Goal: Task Accomplishment & Management: Manage account settings

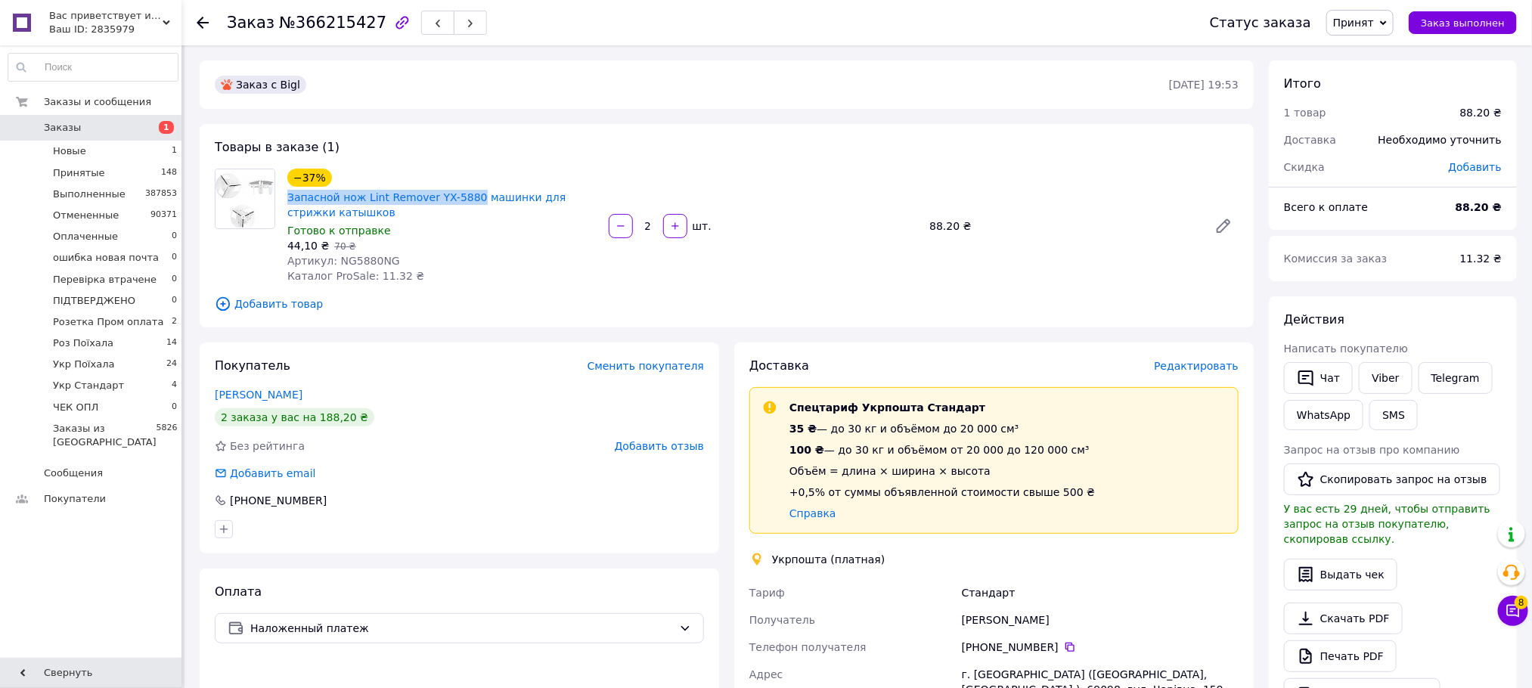
drag, startPoint x: 282, startPoint y: 195, endPoint x: 461, endPoint y: 188, distance: 178.6
click at [461, 188] on div "−37% Запасной нож Lint Remover YX-5880 машинки для стрижки катышков Готово к от…" at bounding box center [441, 226] width 321 height 121
copy link "Запасной нож Lint Remover YX-5880"
click at [1192, 362] on span "Редактировать" at bounding box center [1196, 366] width 85 height 12
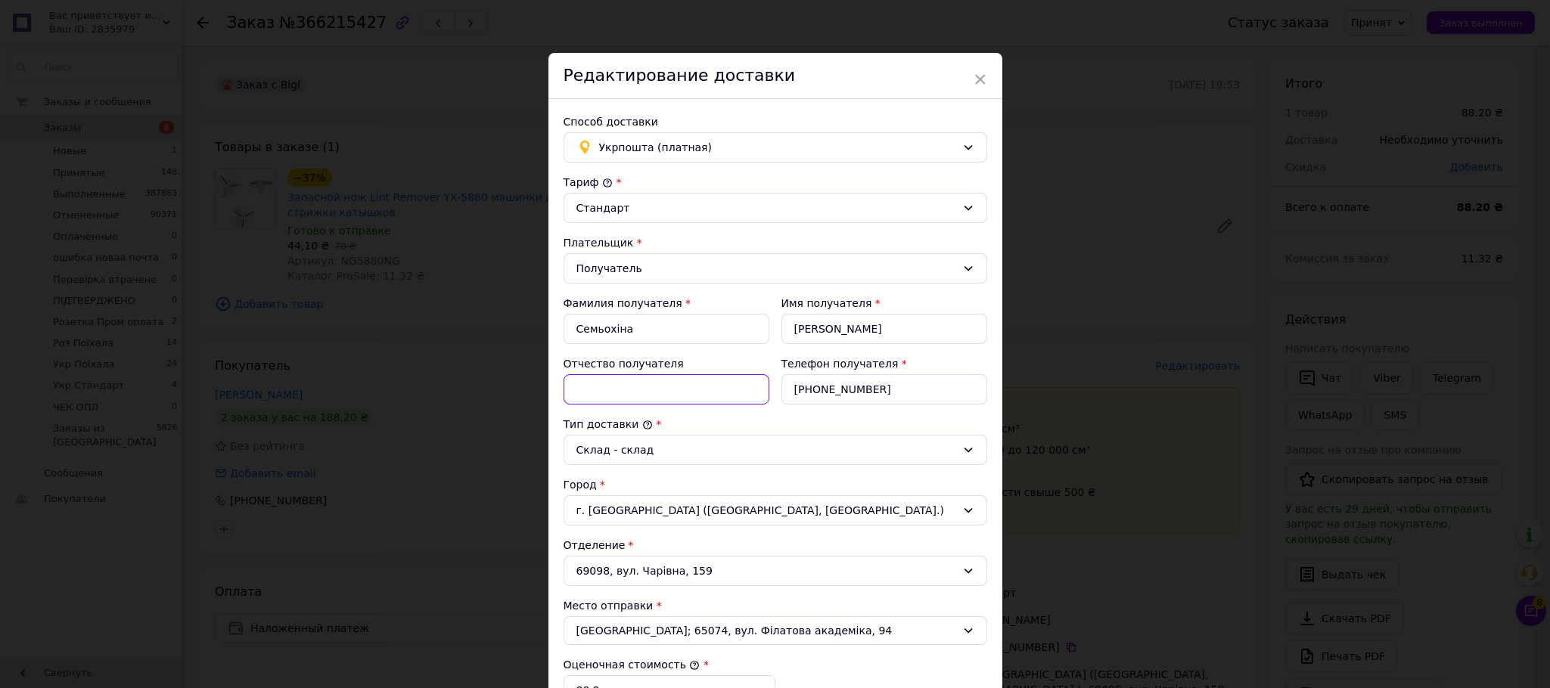
click at [643, 390] on input "Отчество получателя" at bounding box center [667, 389] width 206 height 30
paste input "Запасной нож Lint Remover YX-5880"
click at [570, 386] on input "Запасной нож Lint Remover YX-5880" at bounding box center [667, 389] width 206 height 30
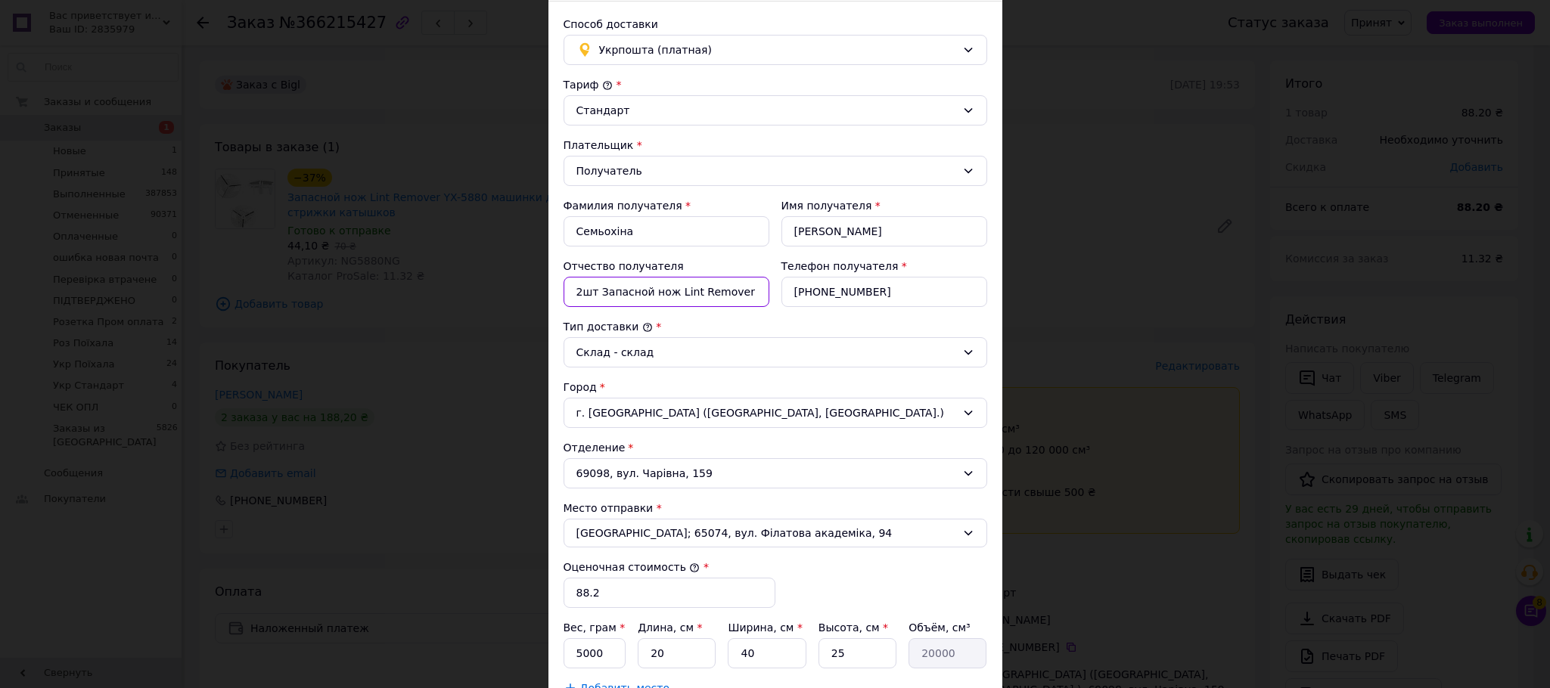
scroll to position [227, 0]
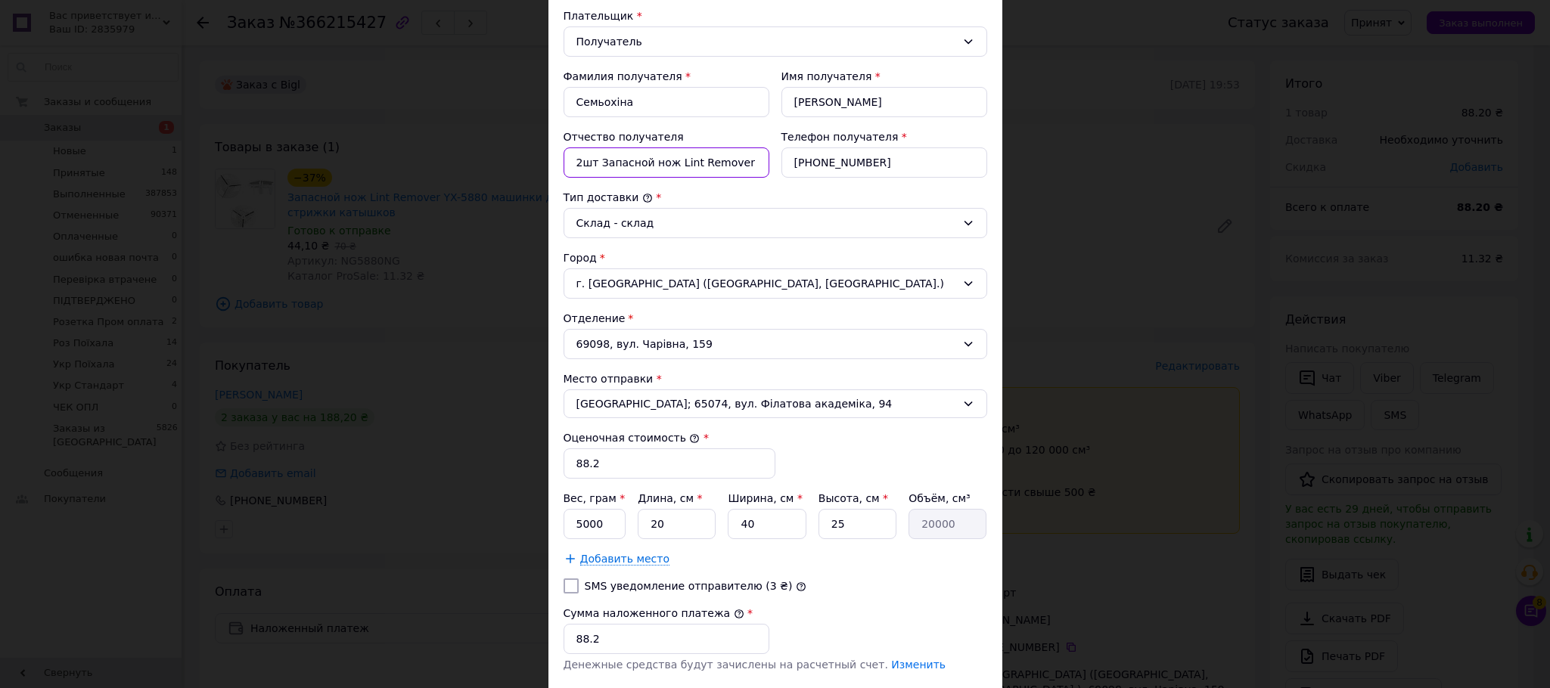
type input "2шт Запасной нож Lint Remover YX-5880"
click at [684, 592] on label "SMS уведомление отправителю (3 ₴)" at bounding box center [689, 586] width 208 height 12
click at [579, 592] on input "SMS уведомление отправителю (3 ₴)" at bounding box center [571, 586] width 15 height 15
checkbox input "true"
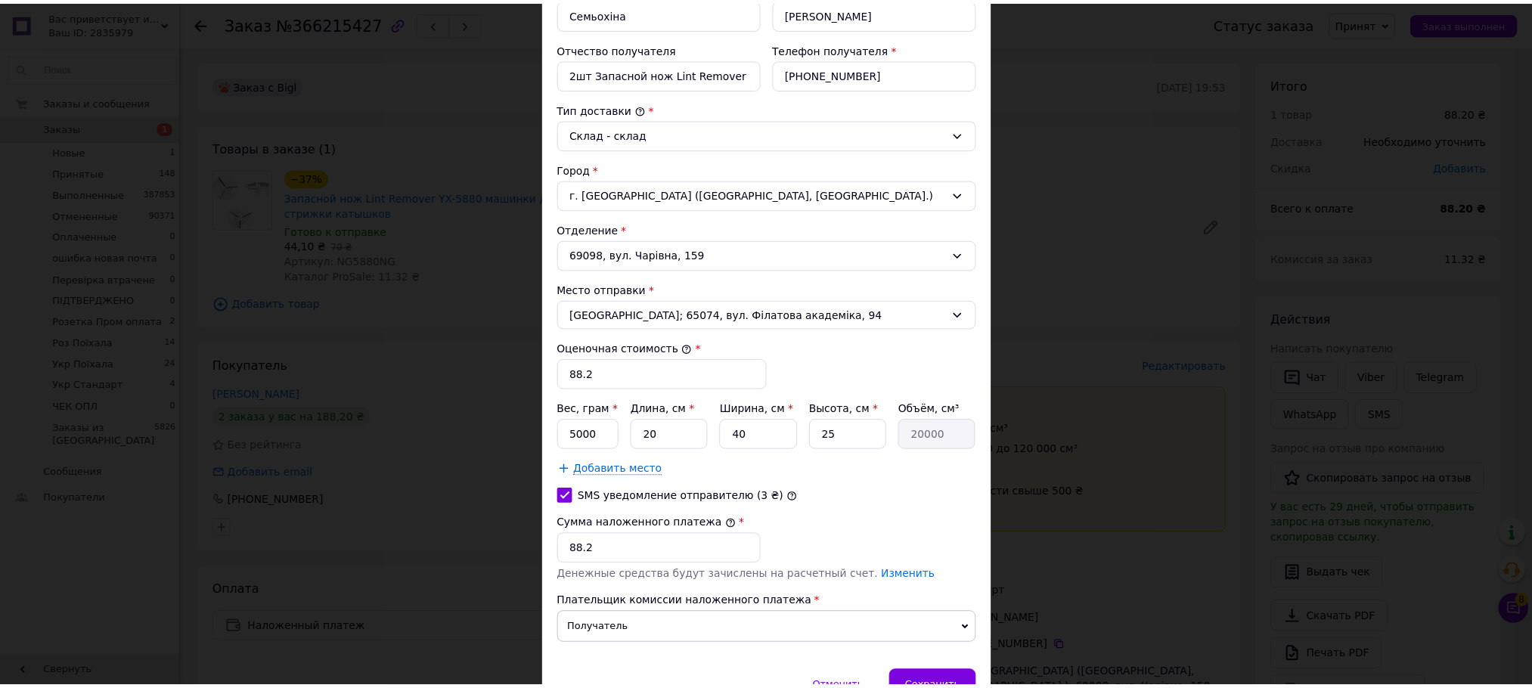
scroll to position [408, 0]
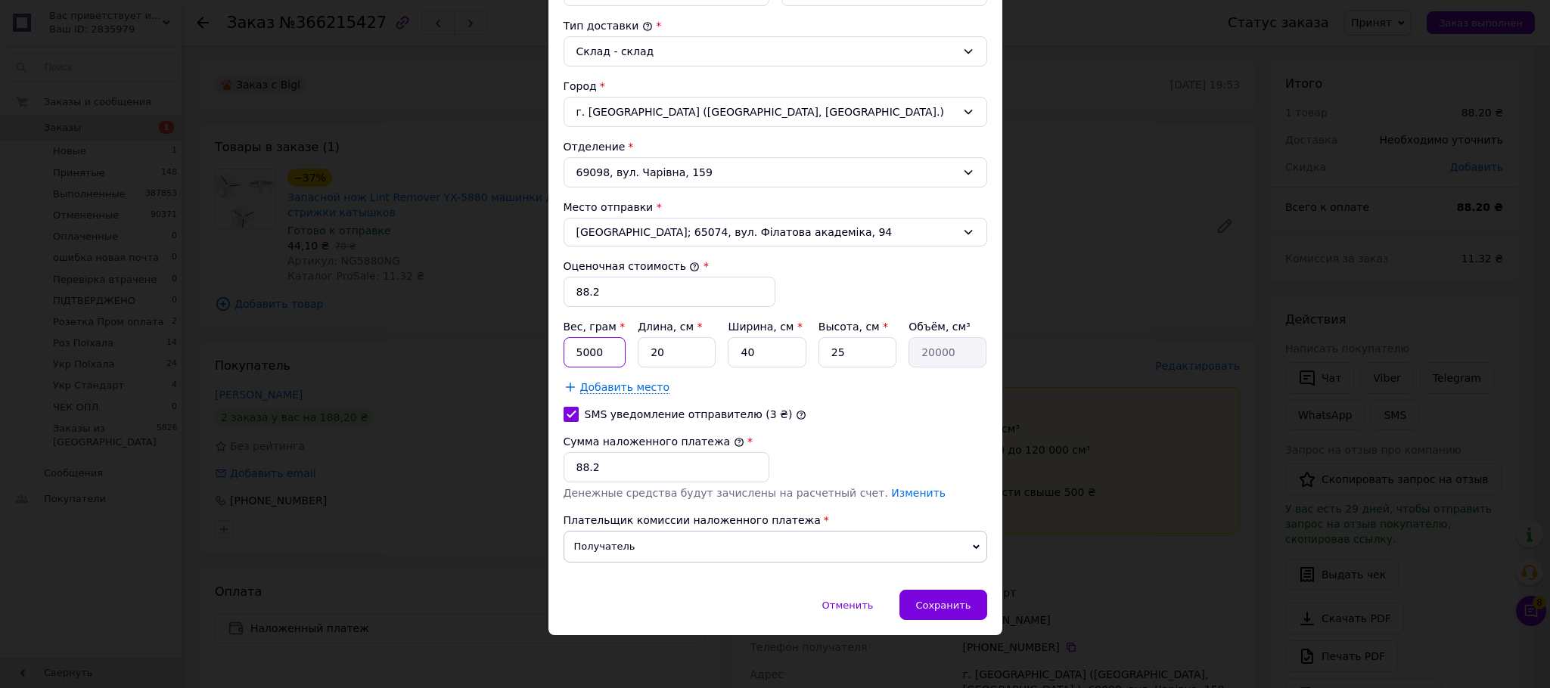
click at [616, 355] on input "5000" at bounding box center [595, 352] width 63 height 30
type input "500"
drag, startPoint x: 945, startPoint y: 606, endPoint x: 938, endPoint y: 602, distance: 7.8
click at [944, 606] on span "Сохранить" at bounding box center [942, 605] width 55 height 11
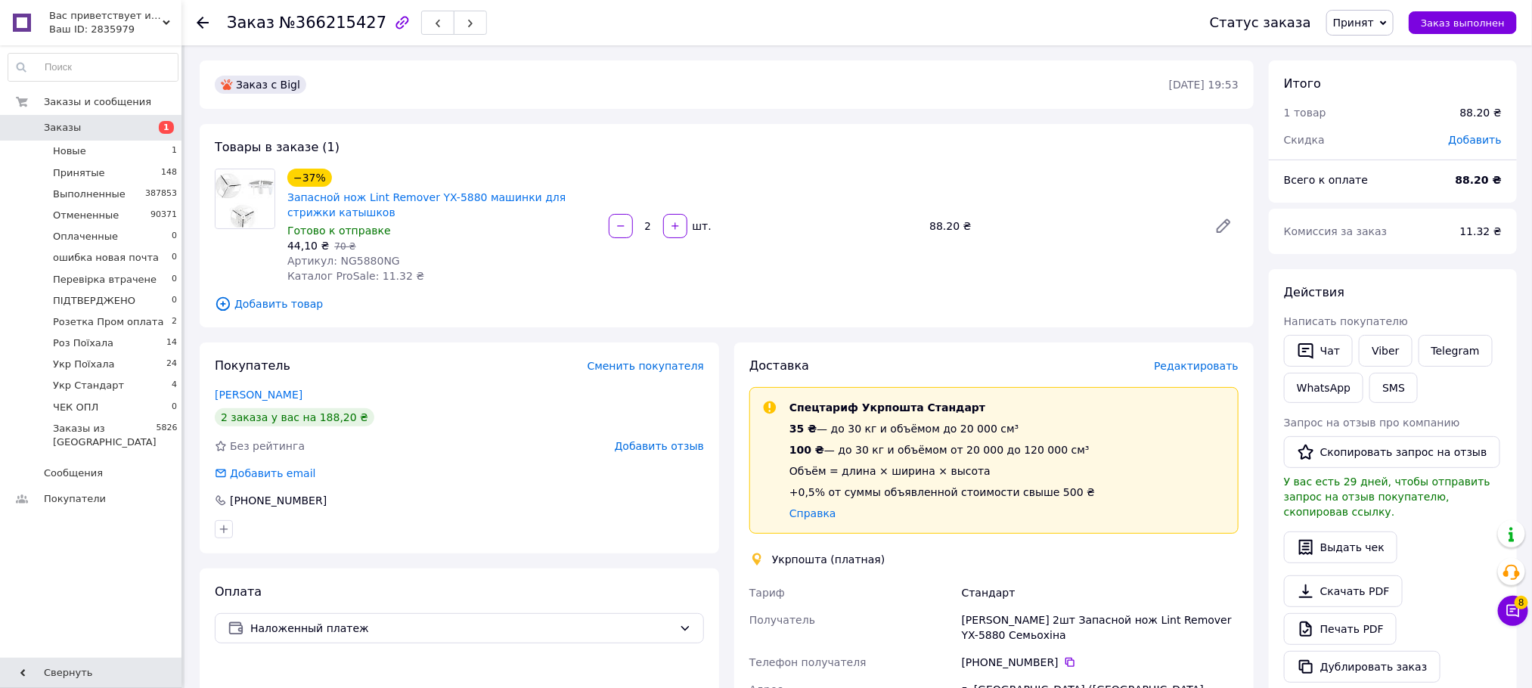
click at [105, 572] on div "Заказы и сообщения Заказы 1 Новые 1 Принятые 148 Выполненные 387853 Отмененные …" at bounding box center [93, 353] width 186 height 617
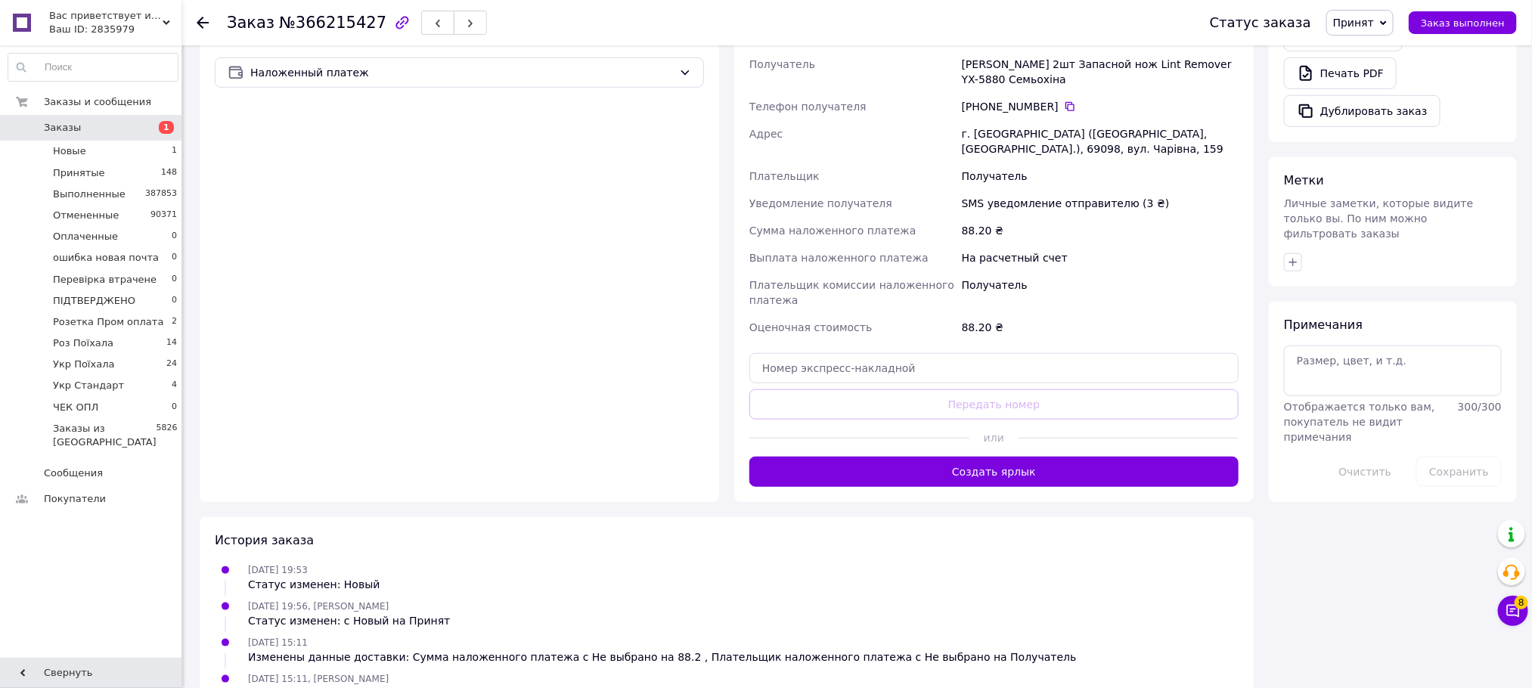
scroll to position [567, 0]
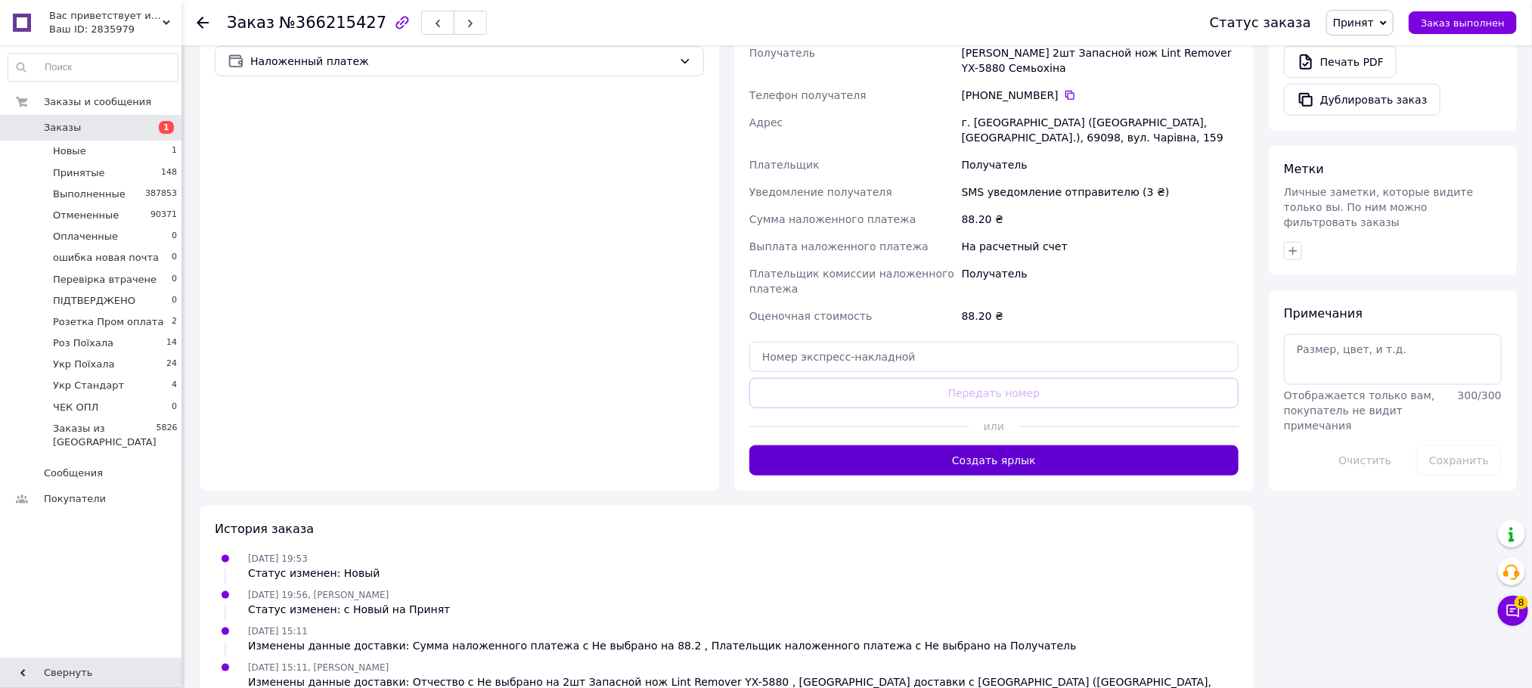
click at [1038, 446] on button "Создать ярлык" at bounding box center [994, 461] width 489 height 30
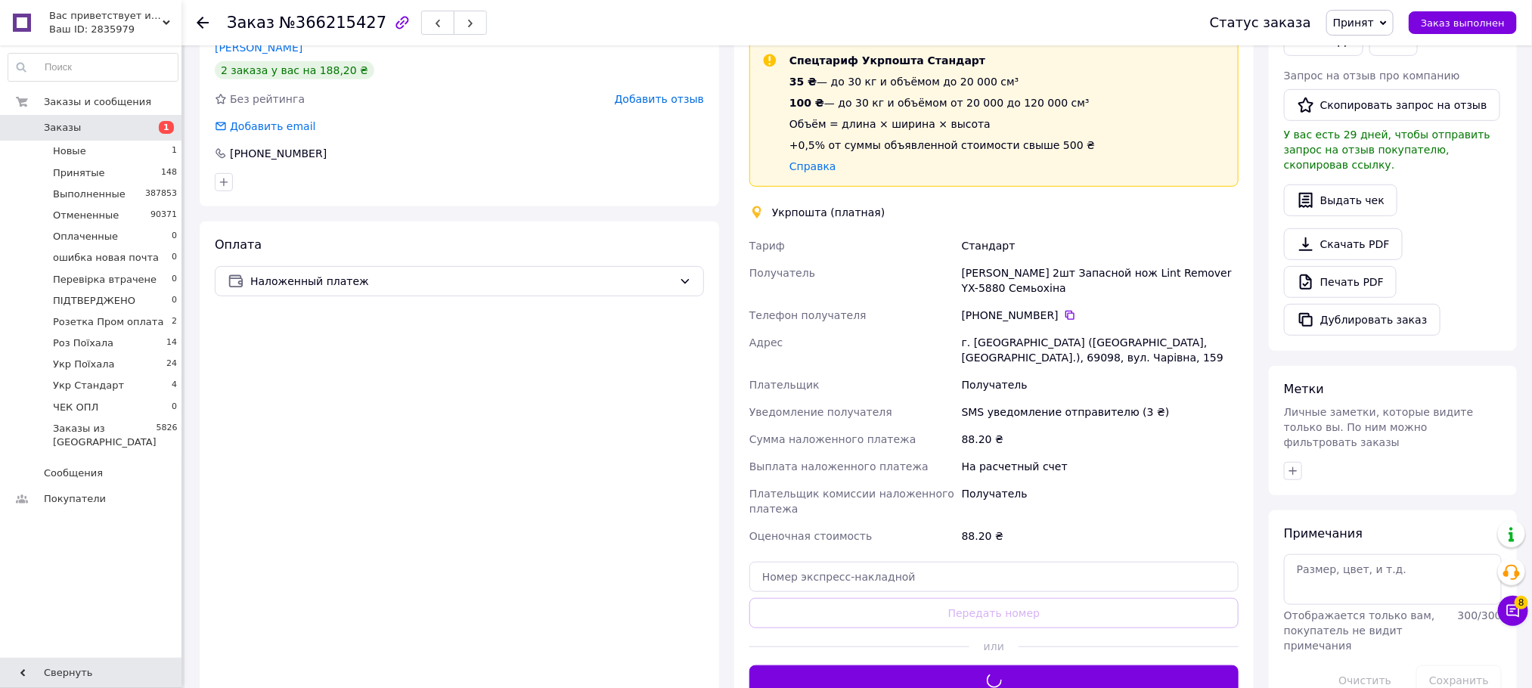
scroll to position [340, 0]
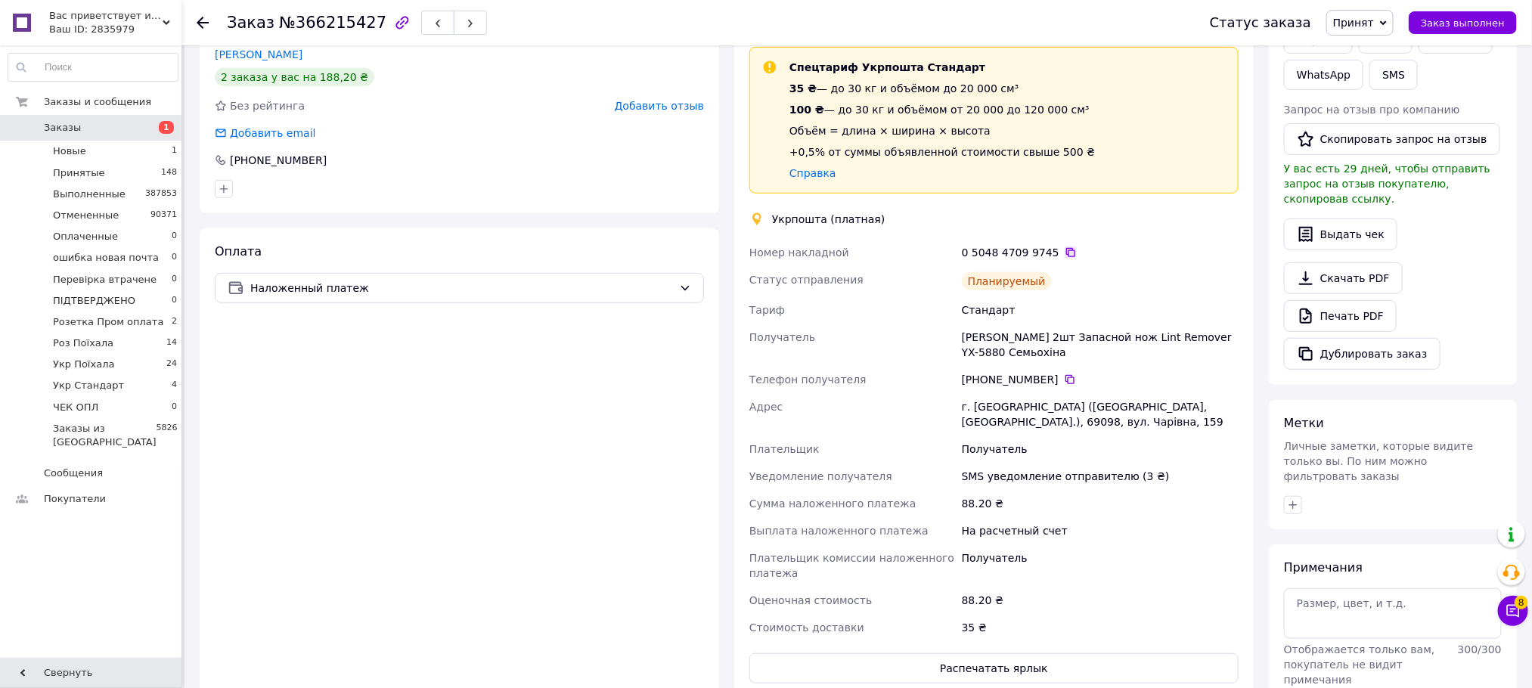
click at [1065, 254] on icon at bounding box center [1071, 253] width 12 height 12
click at [1374, 25] on span "Принят" at bounding box center [1354, 23] width 41 height 12
click at [1383, 144] on li "Укр Стандарт" at bounding box center [1390, 149] width 126 height 23
click at [113, 10] on span "Вас приветствует интернет-магазин SvetOn!" at bounding box center [105, 16] width 113 height 14
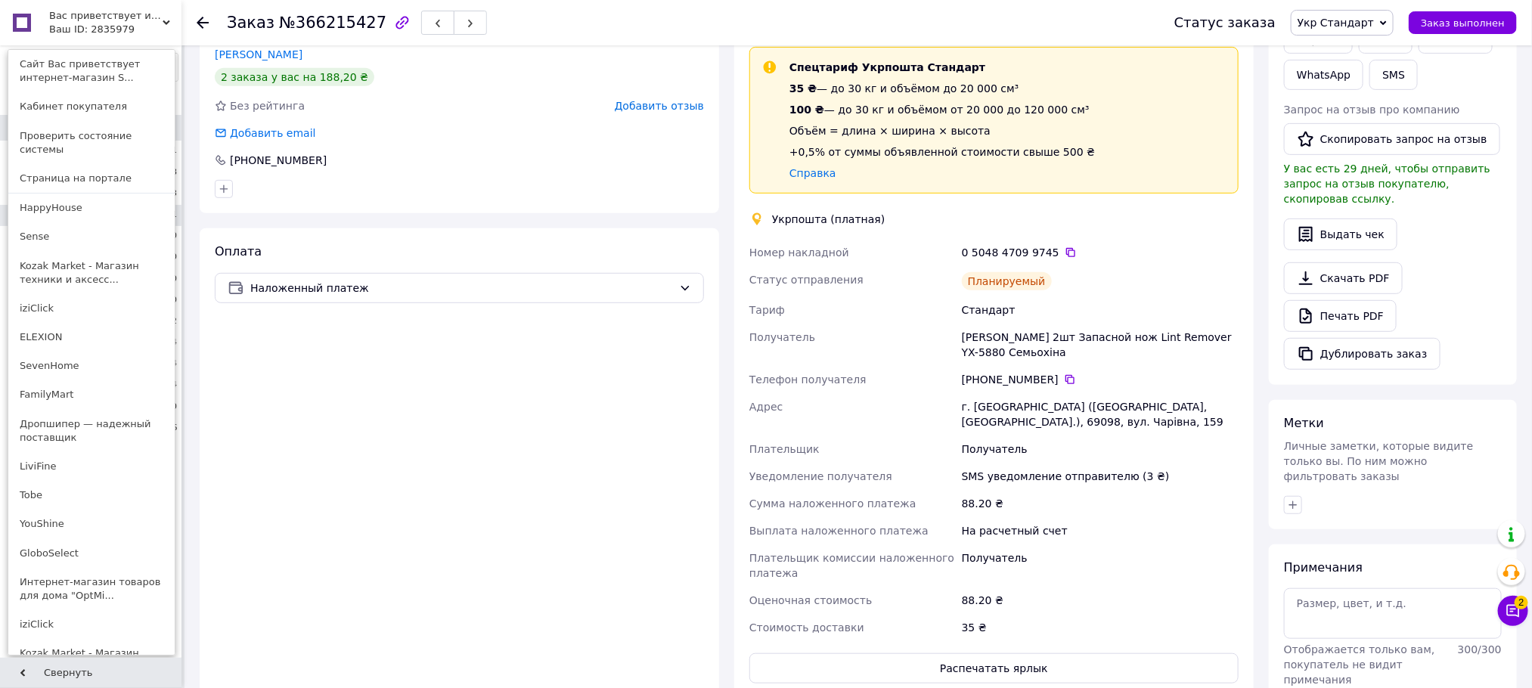
drag, startPoint x: 48, startPoint y: 220, endPoint x: 53, endPoint y: 205, distance: 16.0
click at [48, 222] on link "Sense" at bounding box center [91, 236] width 166 height 29
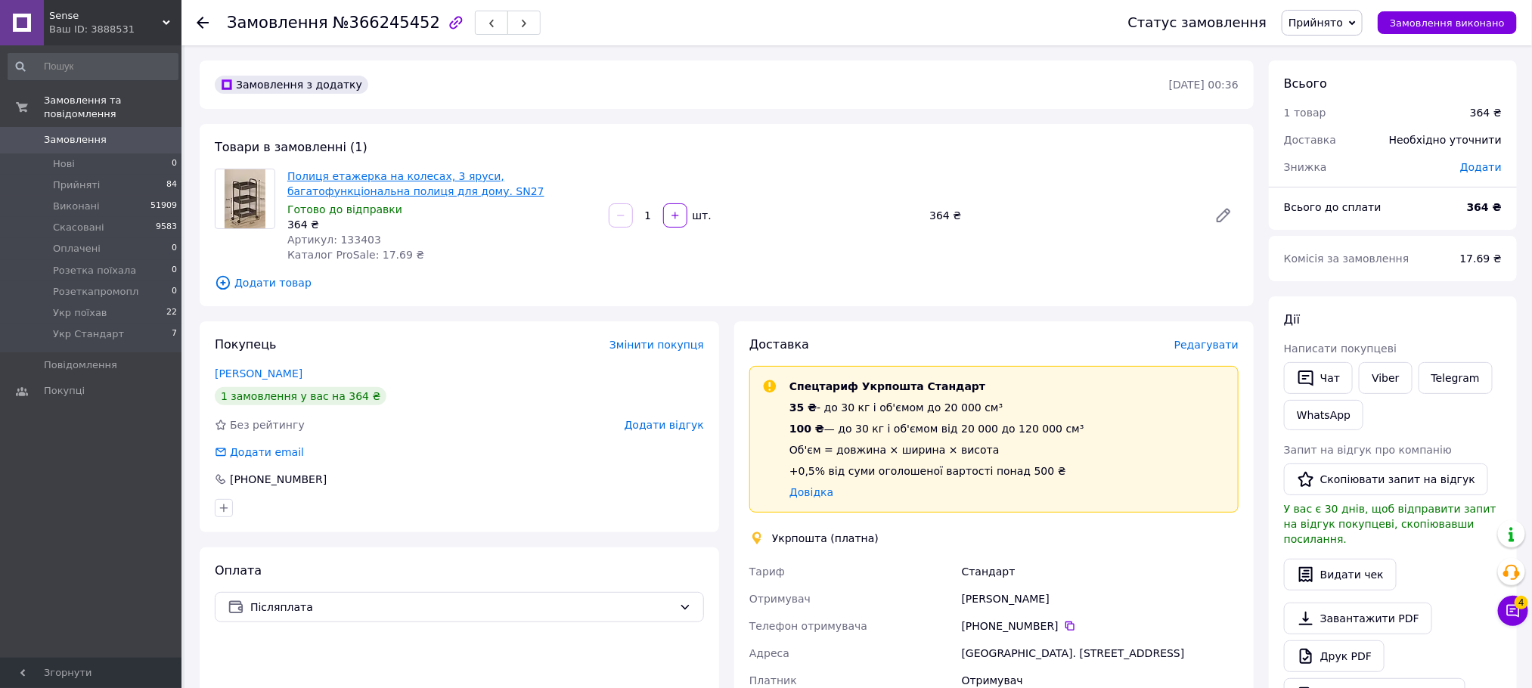
click at [364, 175] on link "Полиця етажерка на колесах, 3 яруси, багатофункціональна полиця для дому. SN27" at bounding box center [415, 183] width 257 height 27
drag, startPoint x: 280, startPoint y: 182, endPoint x: 468, endPoint y: 171, distance: 188.7
click at [468, 171] on div "Полиця етажерка на колесах, 3 яруси, багатофункціональна полиця для дому. SN27 …" at bounding box center [441, 216] width 321 height 100
copy link "Полиця етажерка на колесах, 3 яруси"
click at [1209, 346] on span "Редагувати" at bounding box center [1207, 345] width 64 height 12
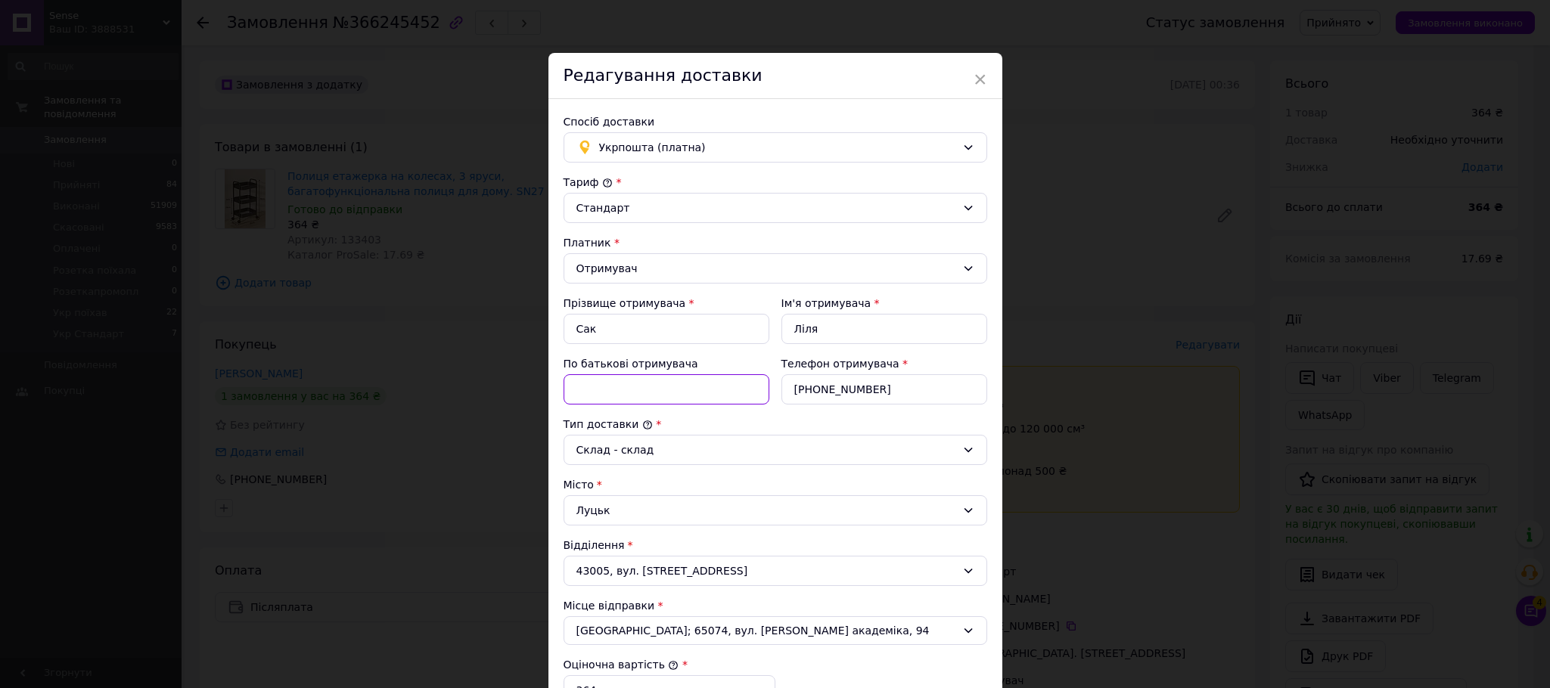
paste input "Полиця етажерка на колесах, 3 яруси"
drag, startPoint x: 756, startPoint y: 391, endPoint x: 744, endPoint y: 391, distance: 12.1
click at [749, 391] on input "Полиця етажерка на колесах, 3 яруси" at bounding box center [667, 389] width 206 height 30
drag, startPoint x: 750, startPoint y: 393, endPoint x: 758, endPoint y: 393, distance: 8.3
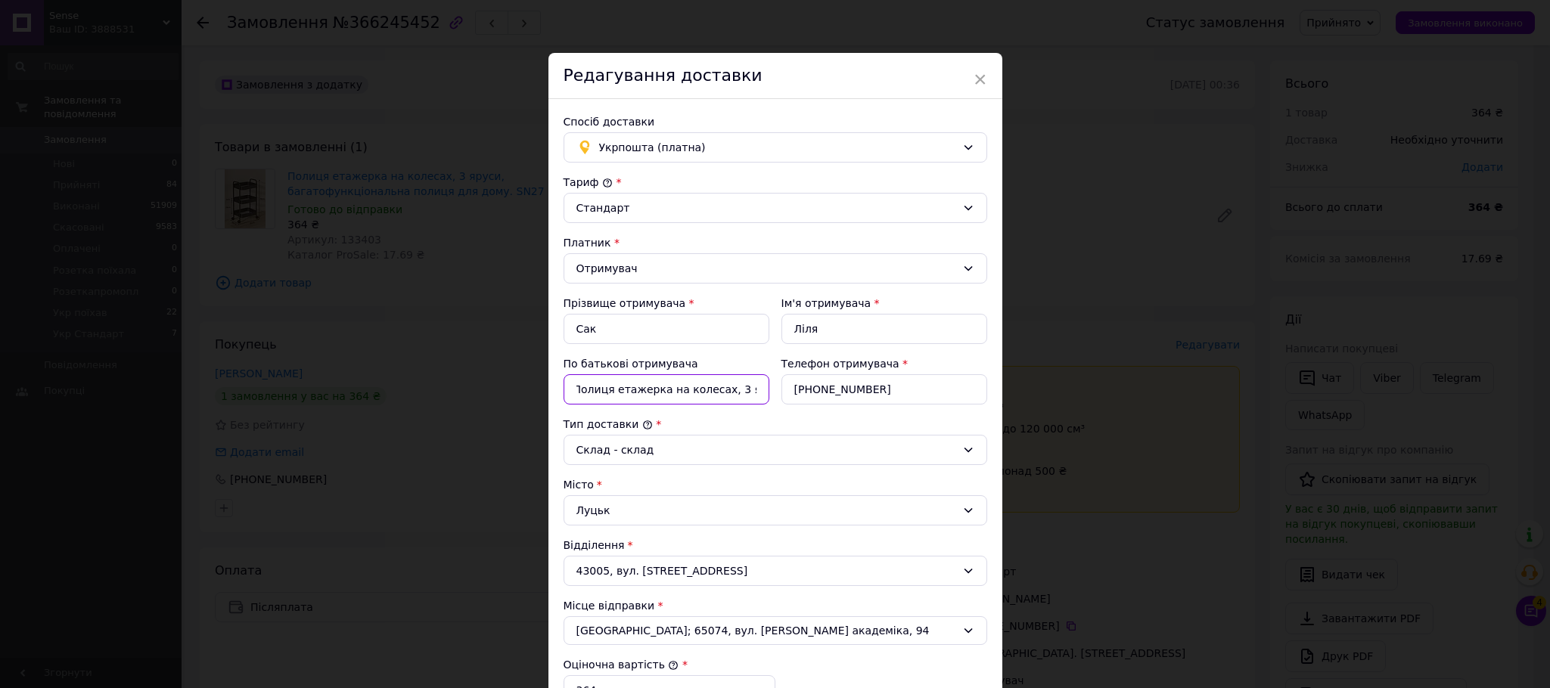
click at [758, 393] on input "Полиця етажерка на колесах, 3 яруси" at bounding box center [667, 389] width 206 height 30
paste input "(133403)"
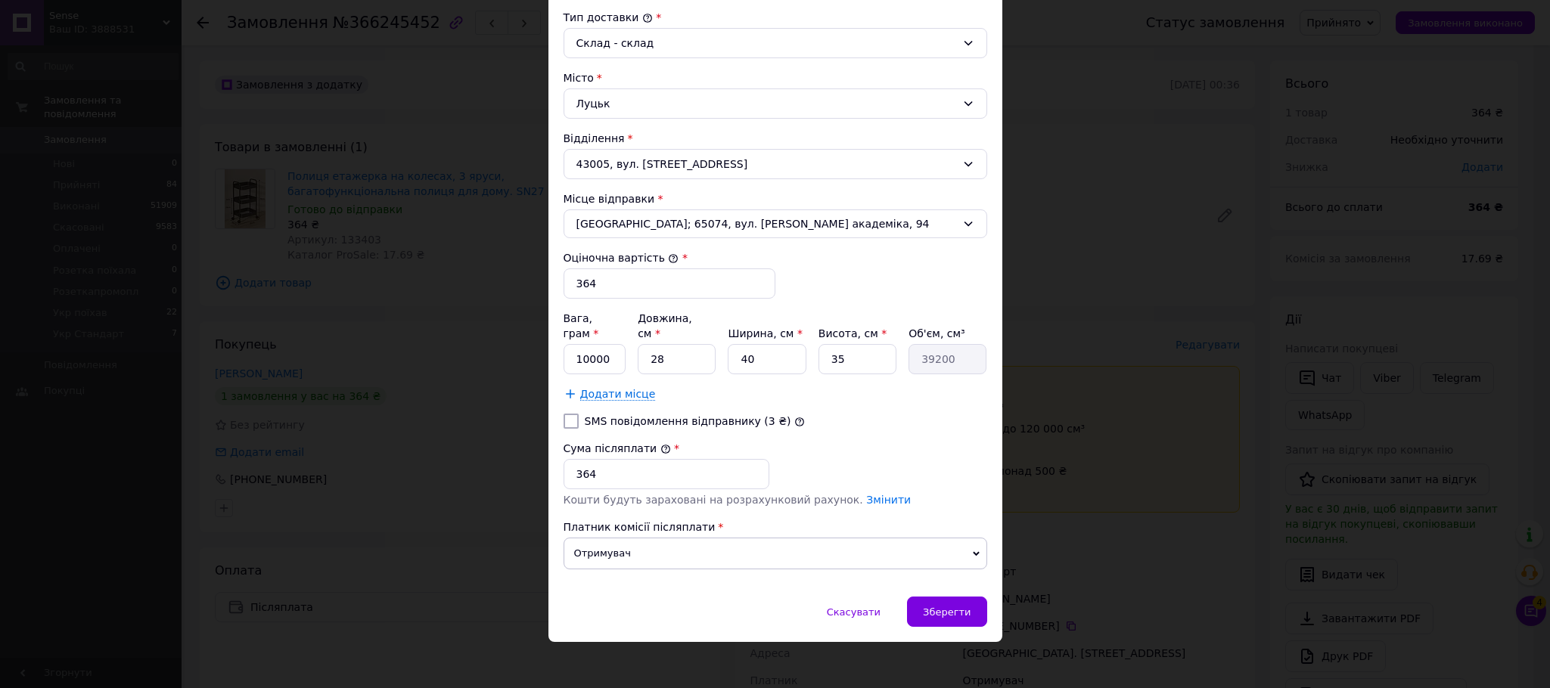
scroll to position [408, 0]
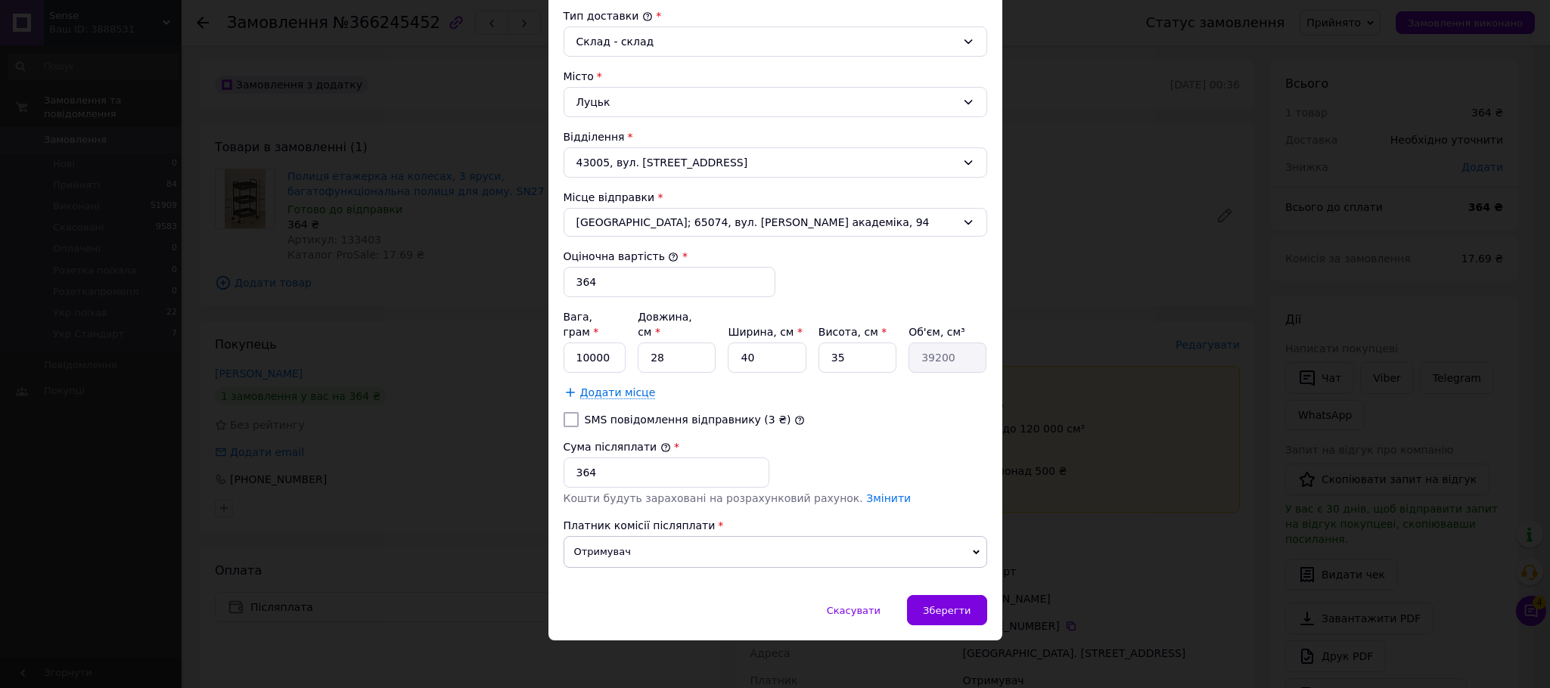
type input "Полиця етажерка на колесах, 3 яруси(133403)"
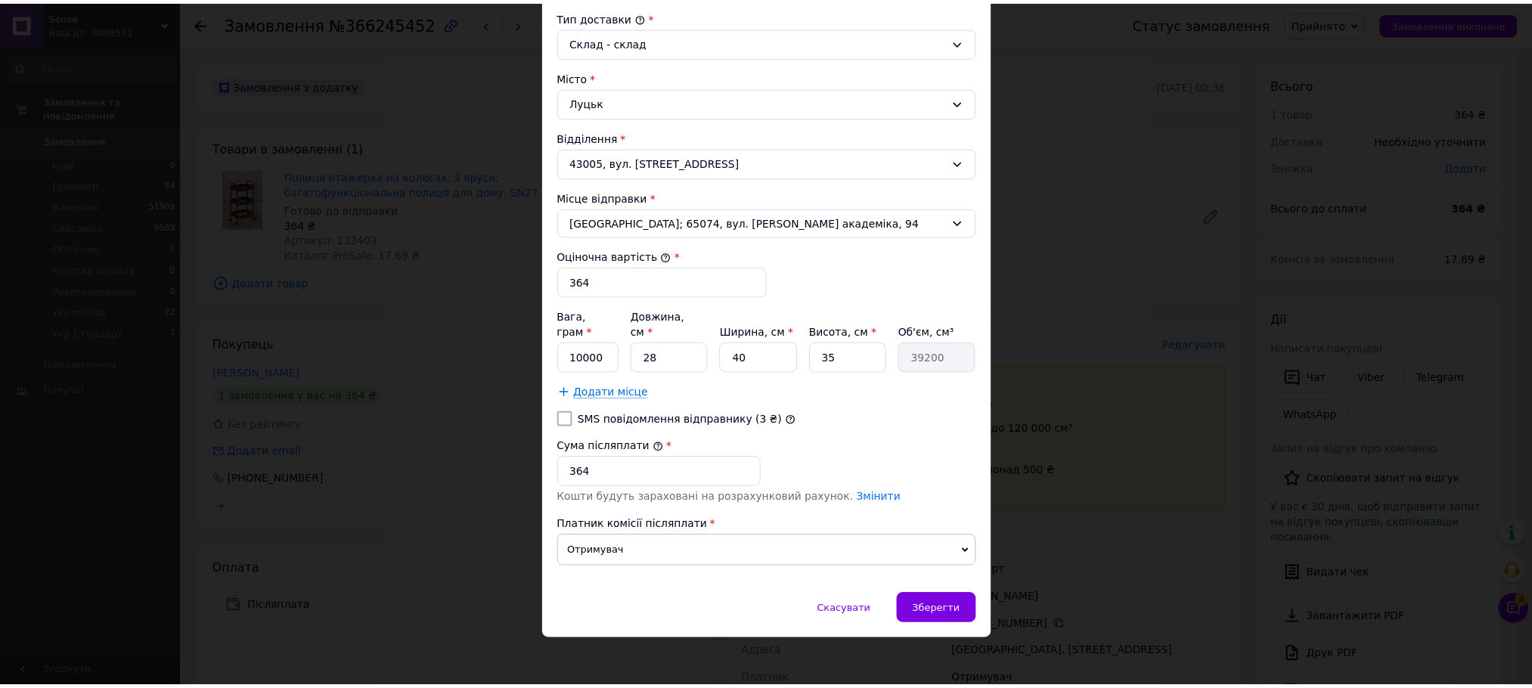
scroll to position [0, 0]
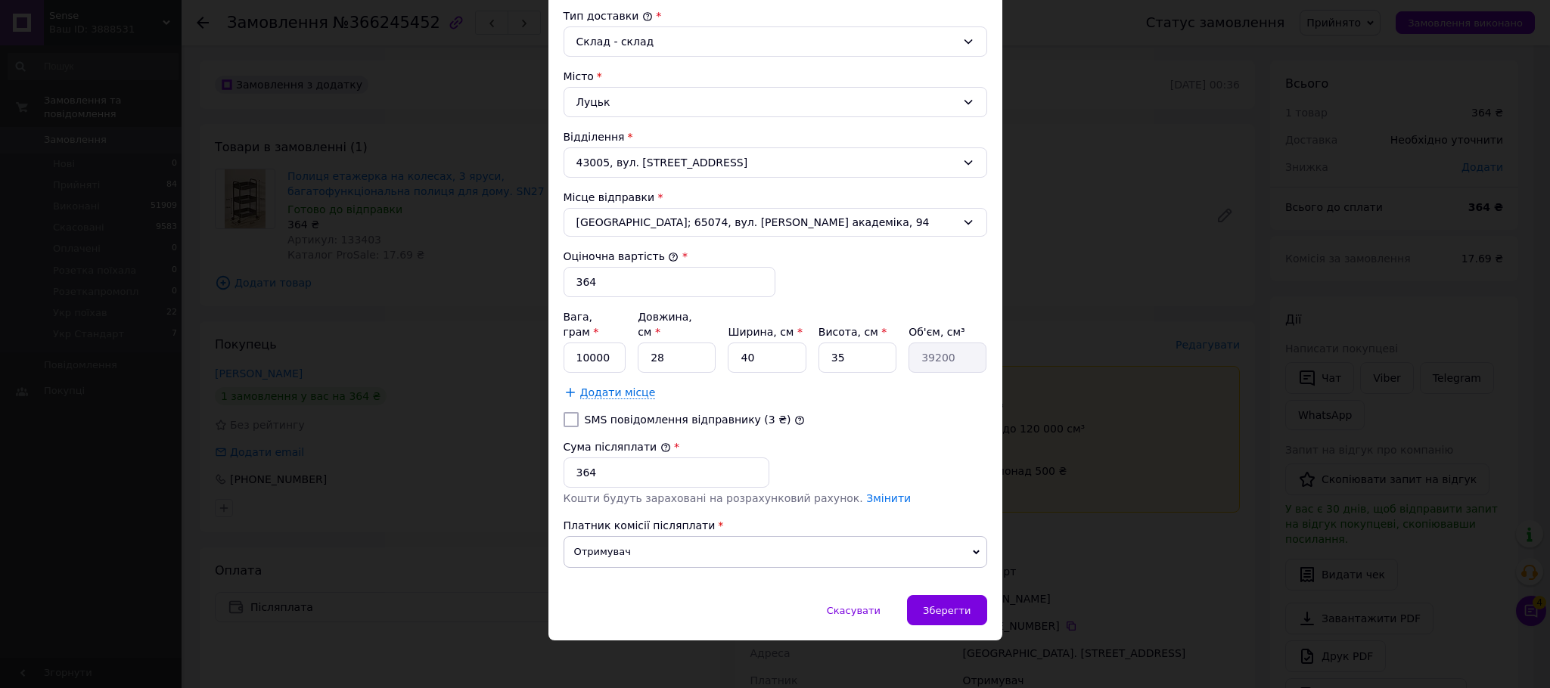
click at [641, 404] on div "Тариф * [PERSON_NAME] * Отримувач Прізвище отримувача * Сак Ім'я отримувача * […" at bounding box center [776, 173] width 424 height 814
click at [641, 414] on label "SMS повідомлення відправнику (3 ₴)" at bounding box center [688, 420] width 206 height 12
click at [579, 412] on input "SMS повідомлення відправнику (3 ₴)" at bounding box center [571, 419] width 15 height 15
checkbox input "true"
click at [961, 595] on div "Зберегти" at bounding box center [946, 610] width 79 height 30
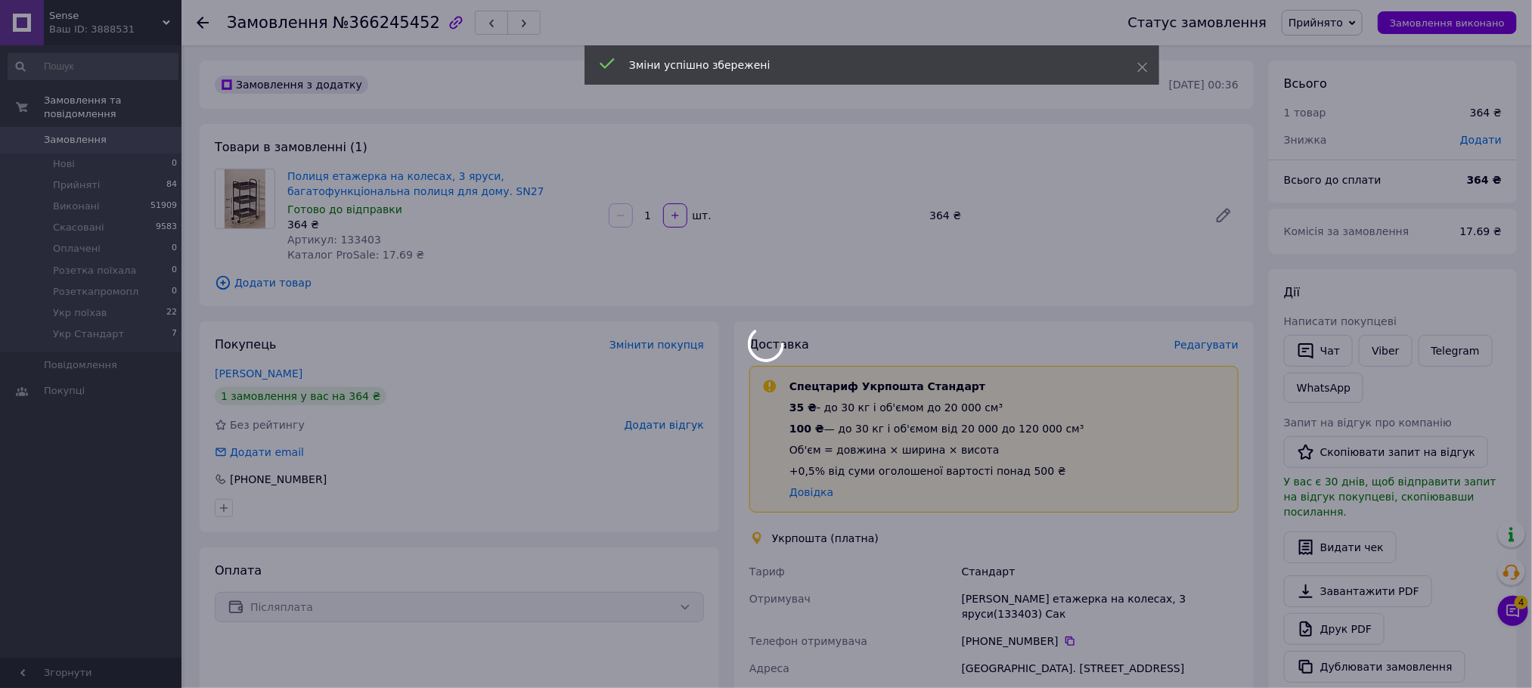
scroll to position [463, 0]
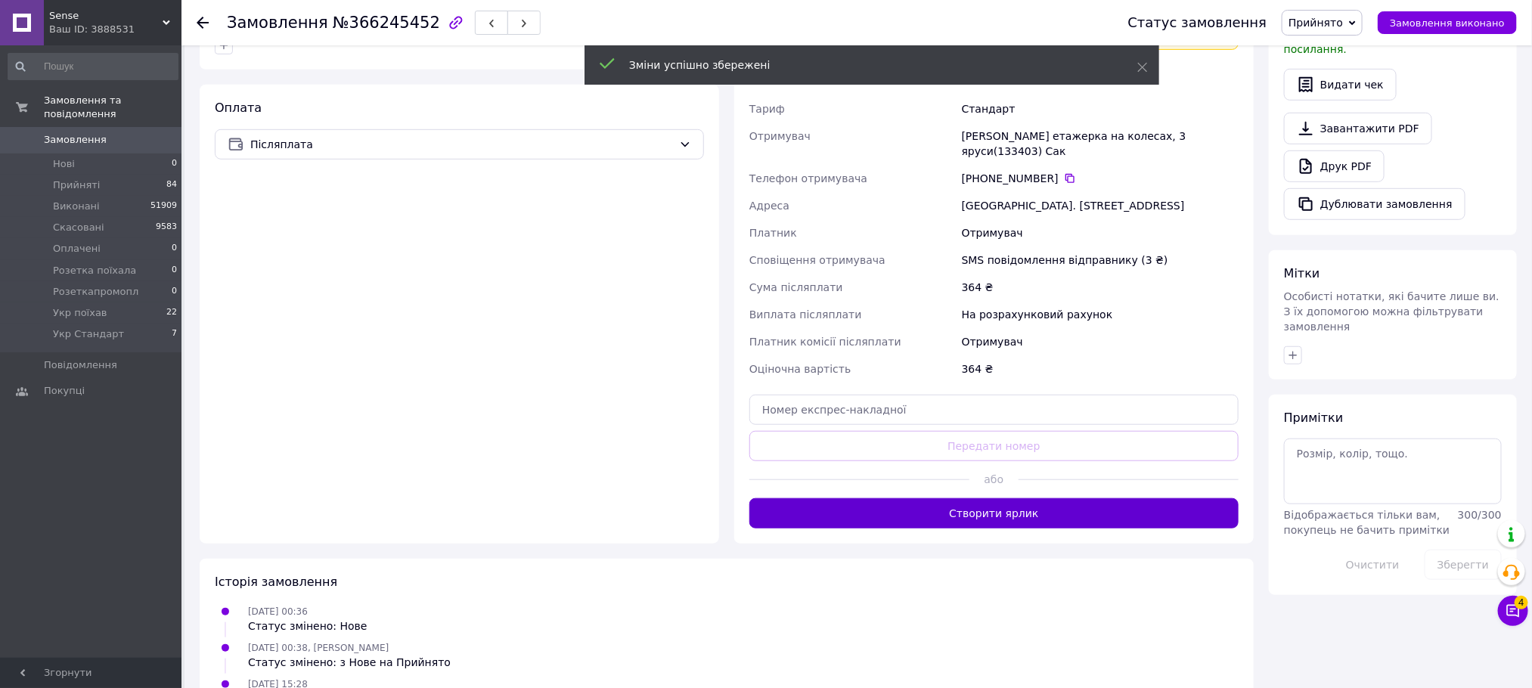
click at [1026, 506] on button "Створити ярлик" at bounding box center [994, 513] width 489 height 30
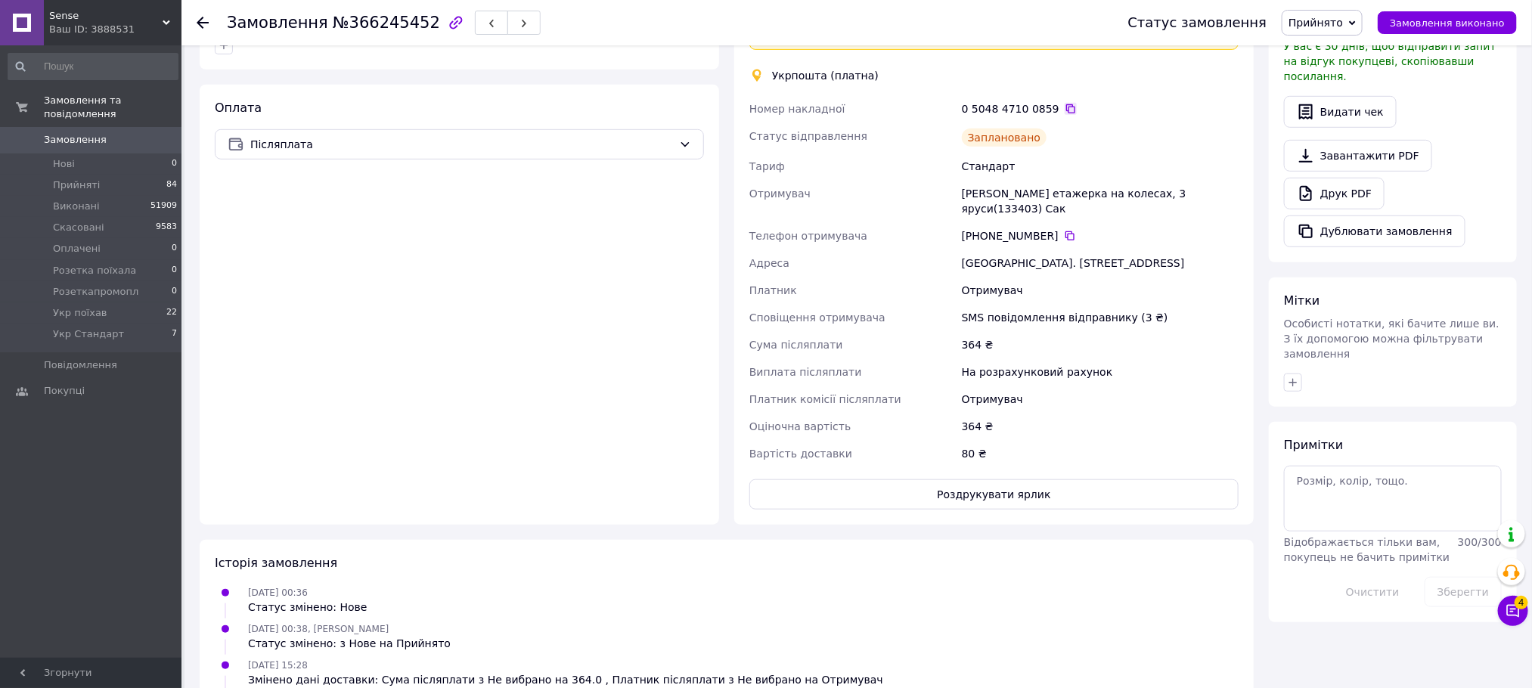
click at [1067, 105] on icon at bounding box center [1071, 108] width 9 height 9
click at [1321, 17] on span "Прийнято" at bounding box center [1316, 23] width 54 height 12
click at [1325, 173] on li "Укр Стандарт" at bounding box center [1333, 172] width 101 height 23
